Goal: Check status

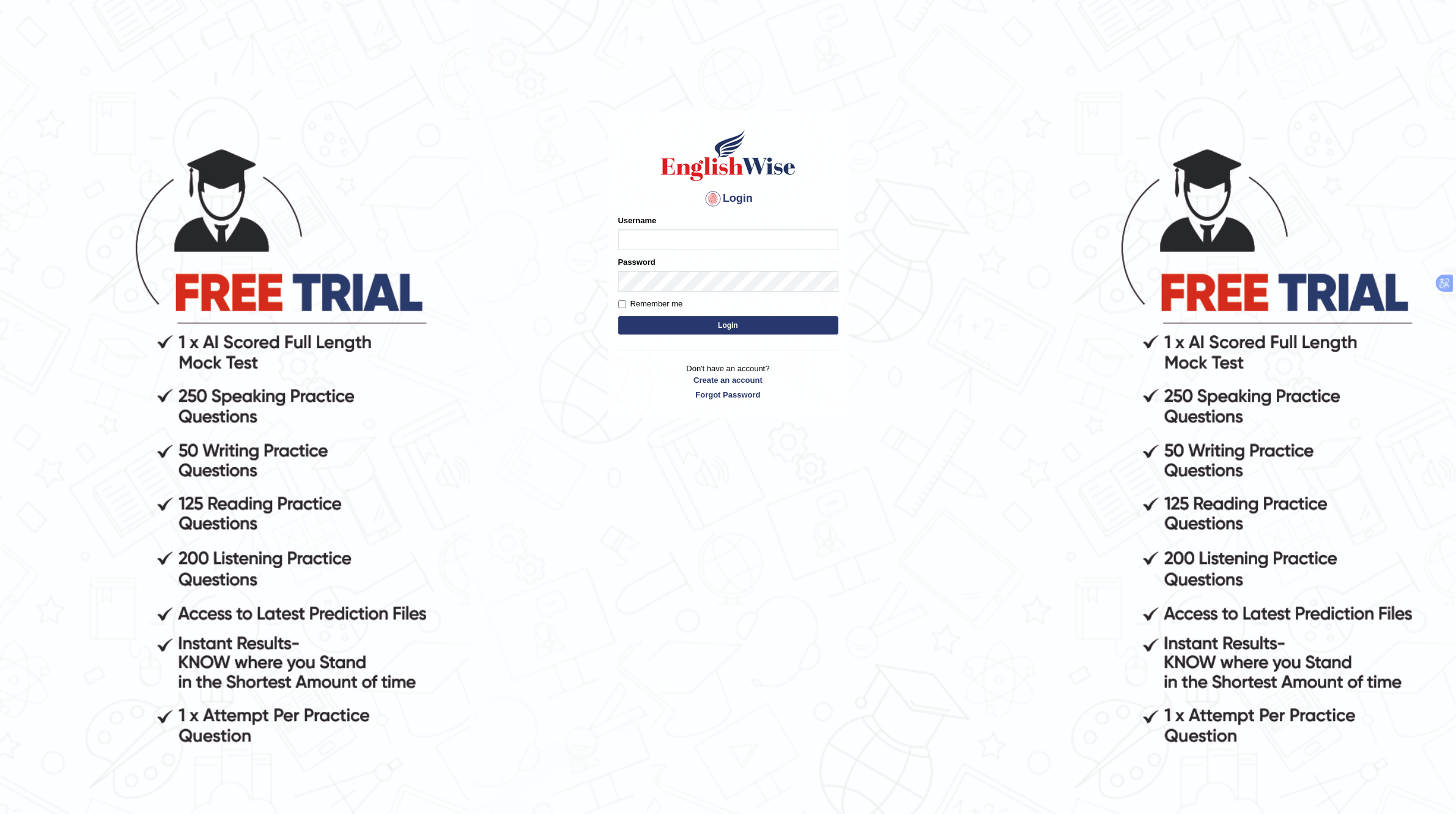
type input "Rakeshtharrai"
click at [704, 325] on button "Login" at bounding box center [728, 325] width 220 height 18
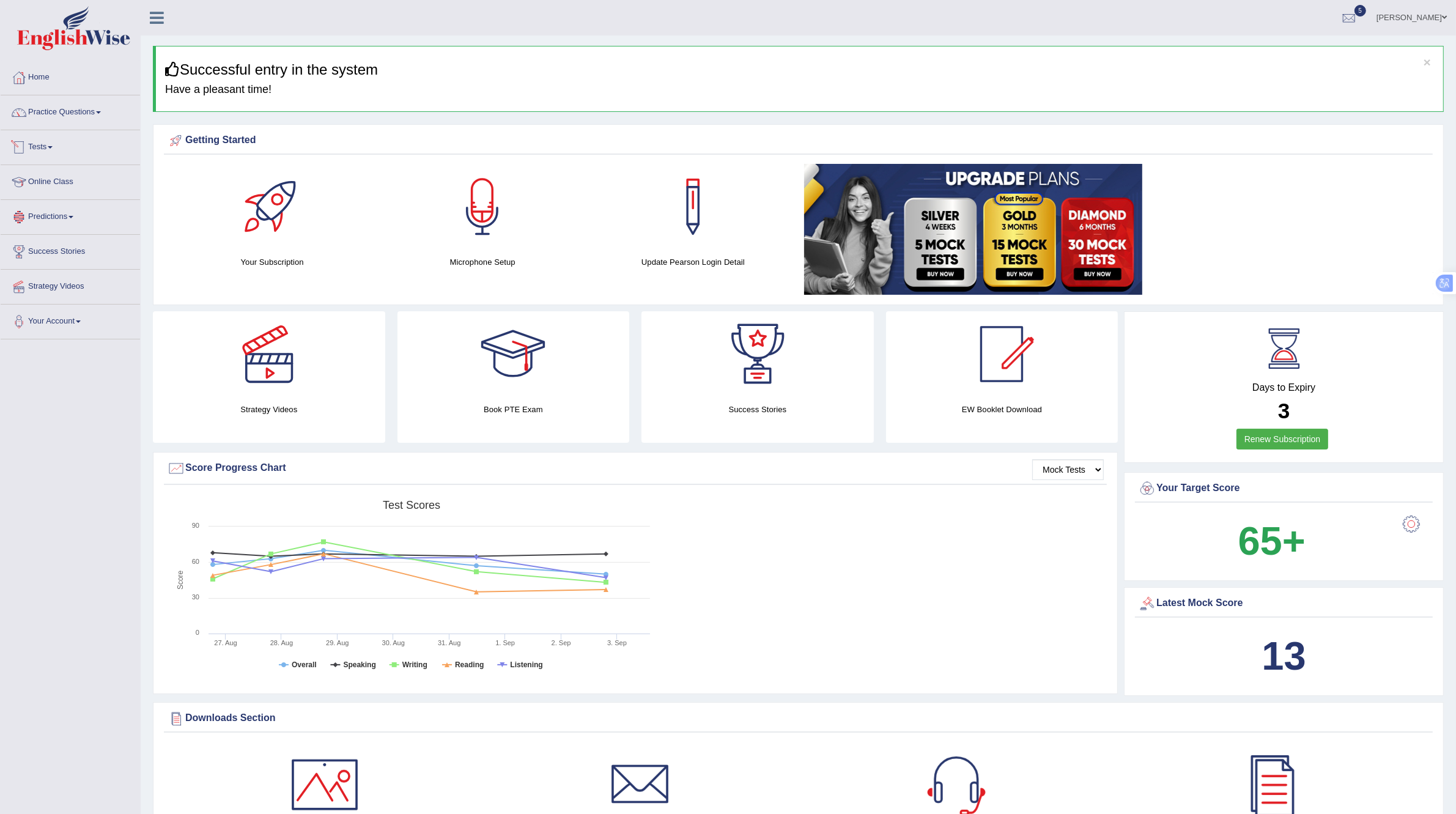
click at [41, 151] on link "Tests" at bounding box center [70, 146] width 139 height 31
click at [41, 215] on link "History" at bounding box center [80, 219] width 114 height 22
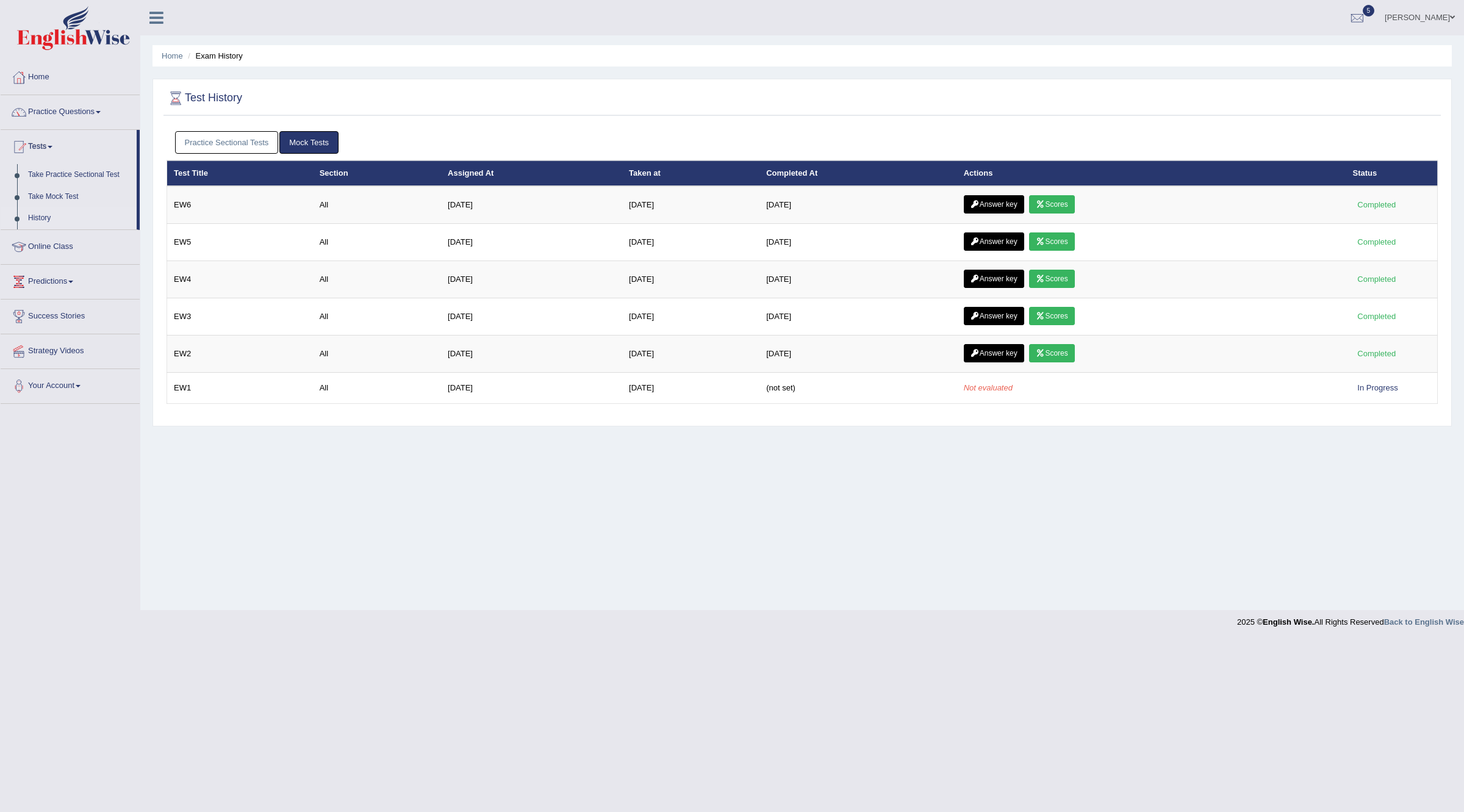
click at [242, 142] on link "Practice Sectional Tests" at bounding box center [226, 142] width 104 height 23
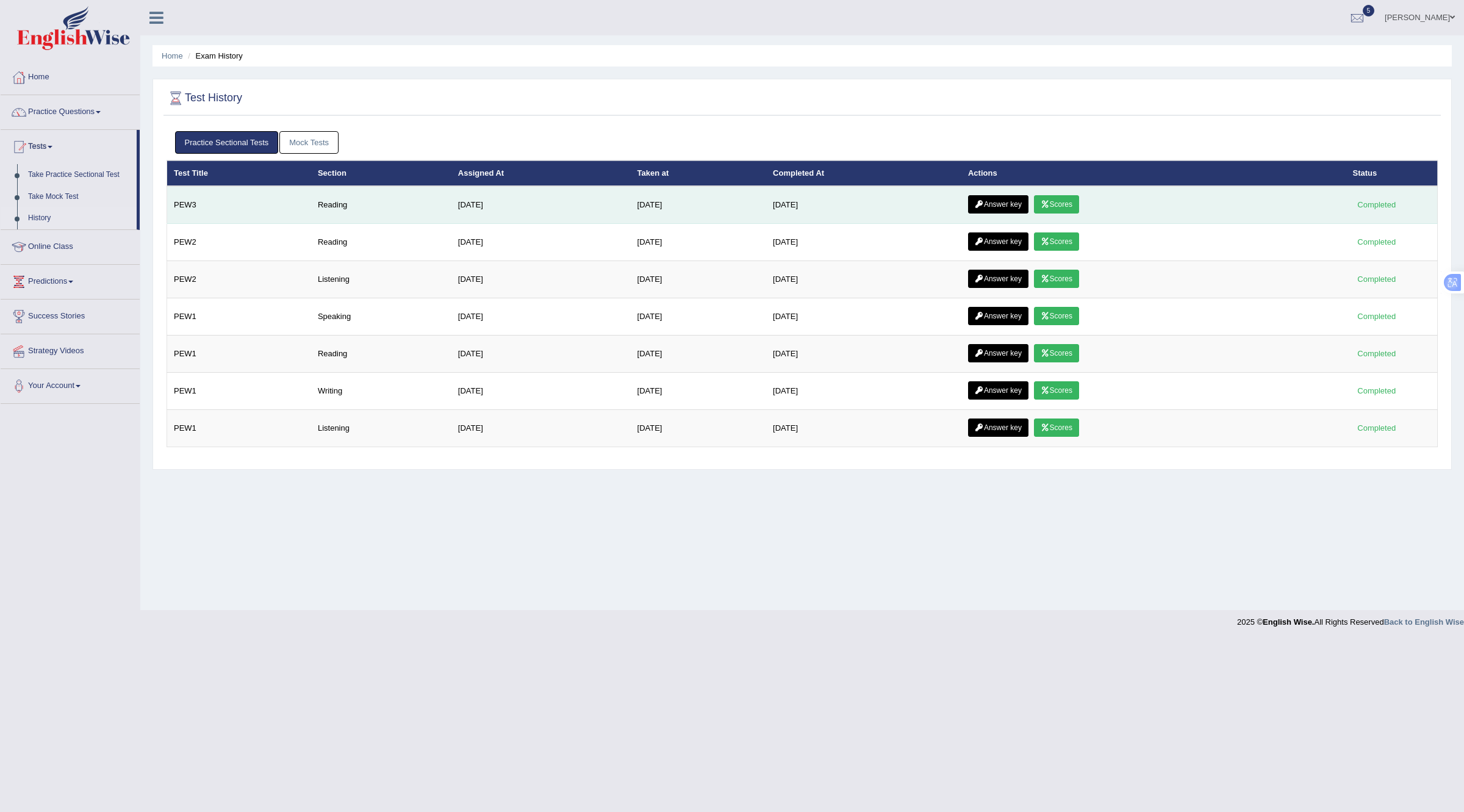
click at [1013, 206] on link "Answer key" at bounding box center [998, 204] width 60 height 18
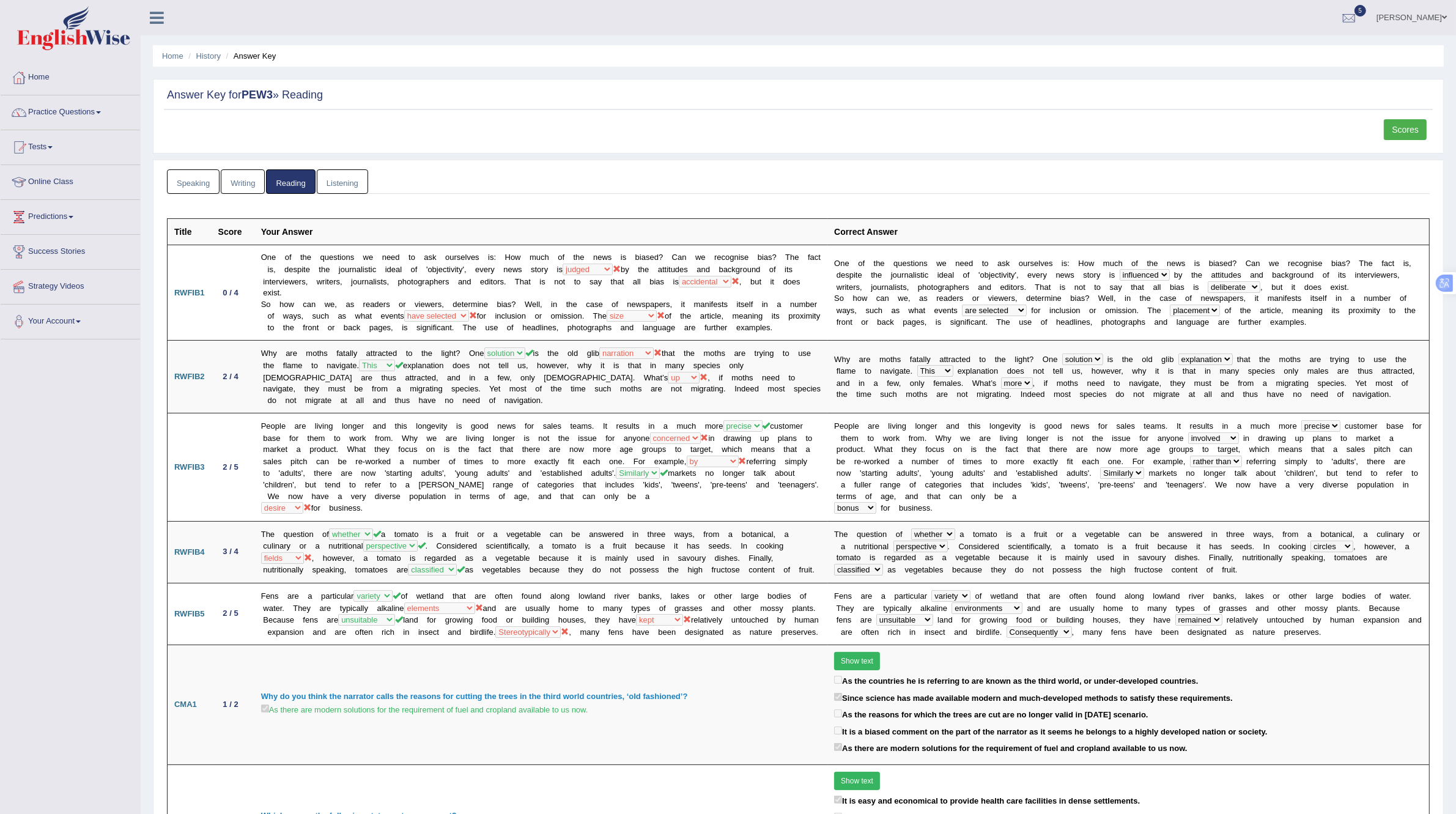
click at [1399, 127] on link "Scores" at bounding box center [1405, 129] width 43 height 21
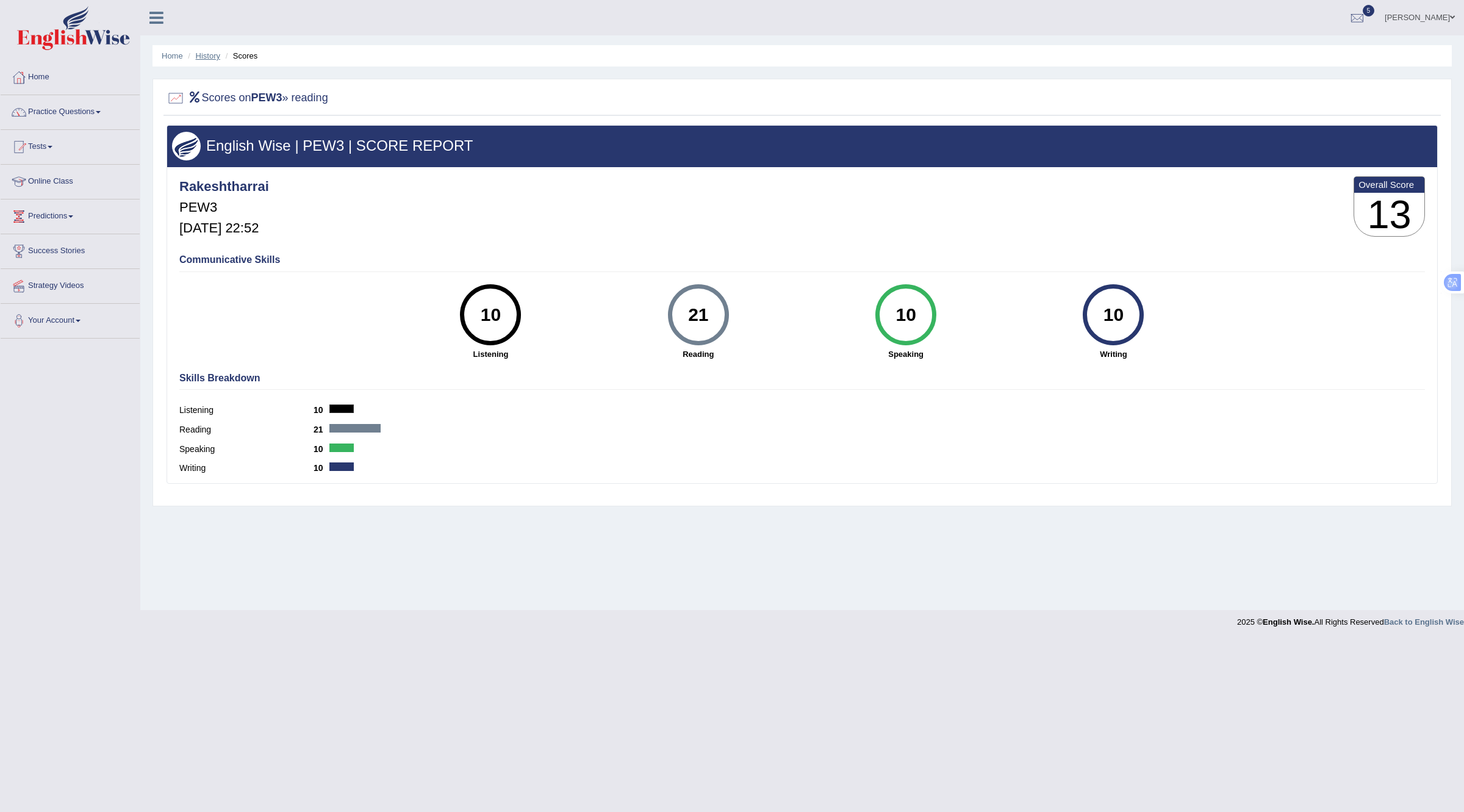
click at [211, 58] on link "History" at bounding box center [208, 56] width 25 height 9
